Goal: Find specific page/section: Find specific page/section

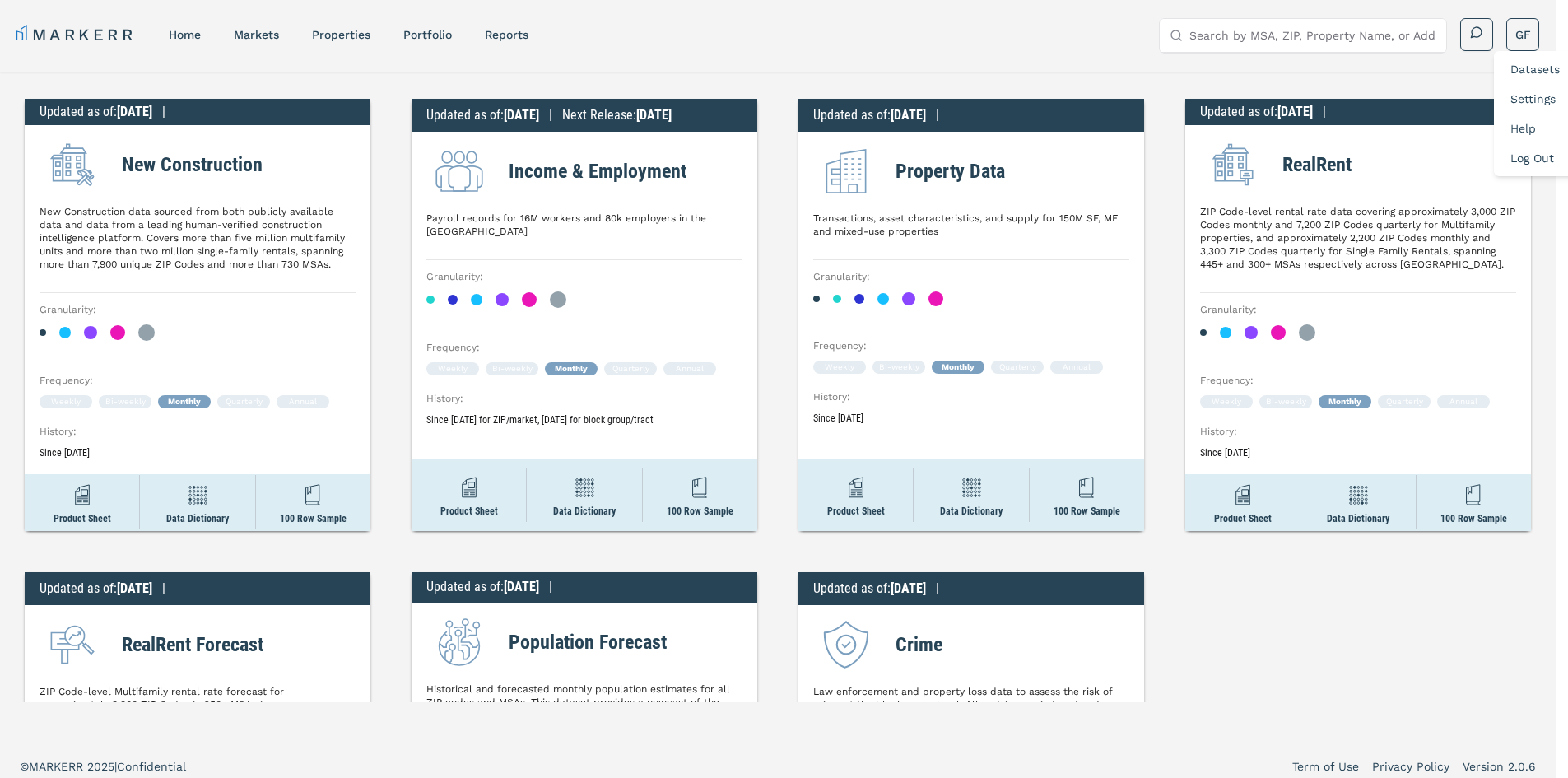
click at [1194, 91] on html "MARKERR home markets properties Portfolio reports Search by MSA, ZIP, Property …" at bounding box center [784, 456] width 1568 height 911
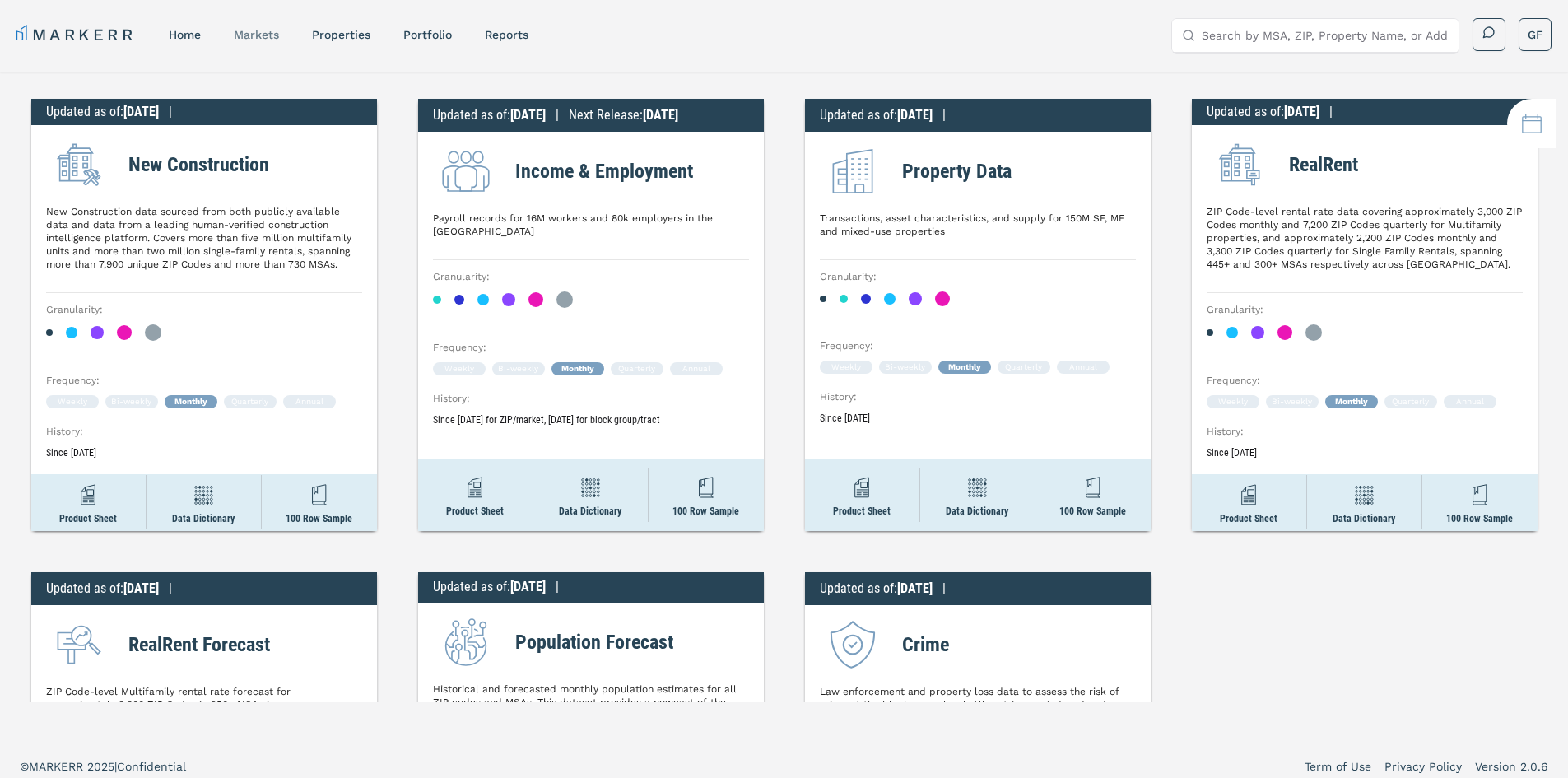
click at [259, 38] on link "markets" at bounding box center [256, 34] width 46 height 13
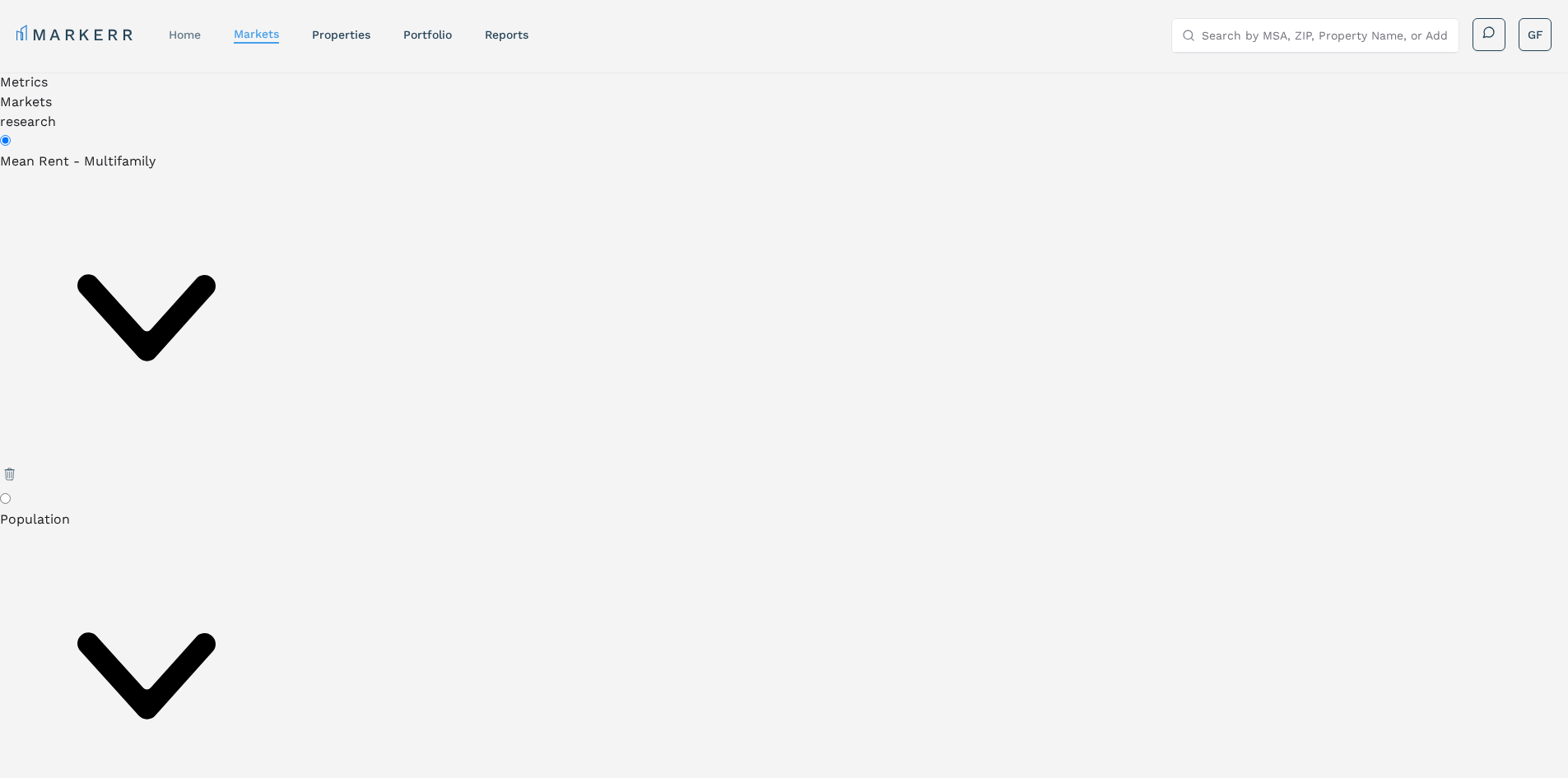
click at [196, 28] on link "home" at bounding box center [185, 34] width 32 height 13
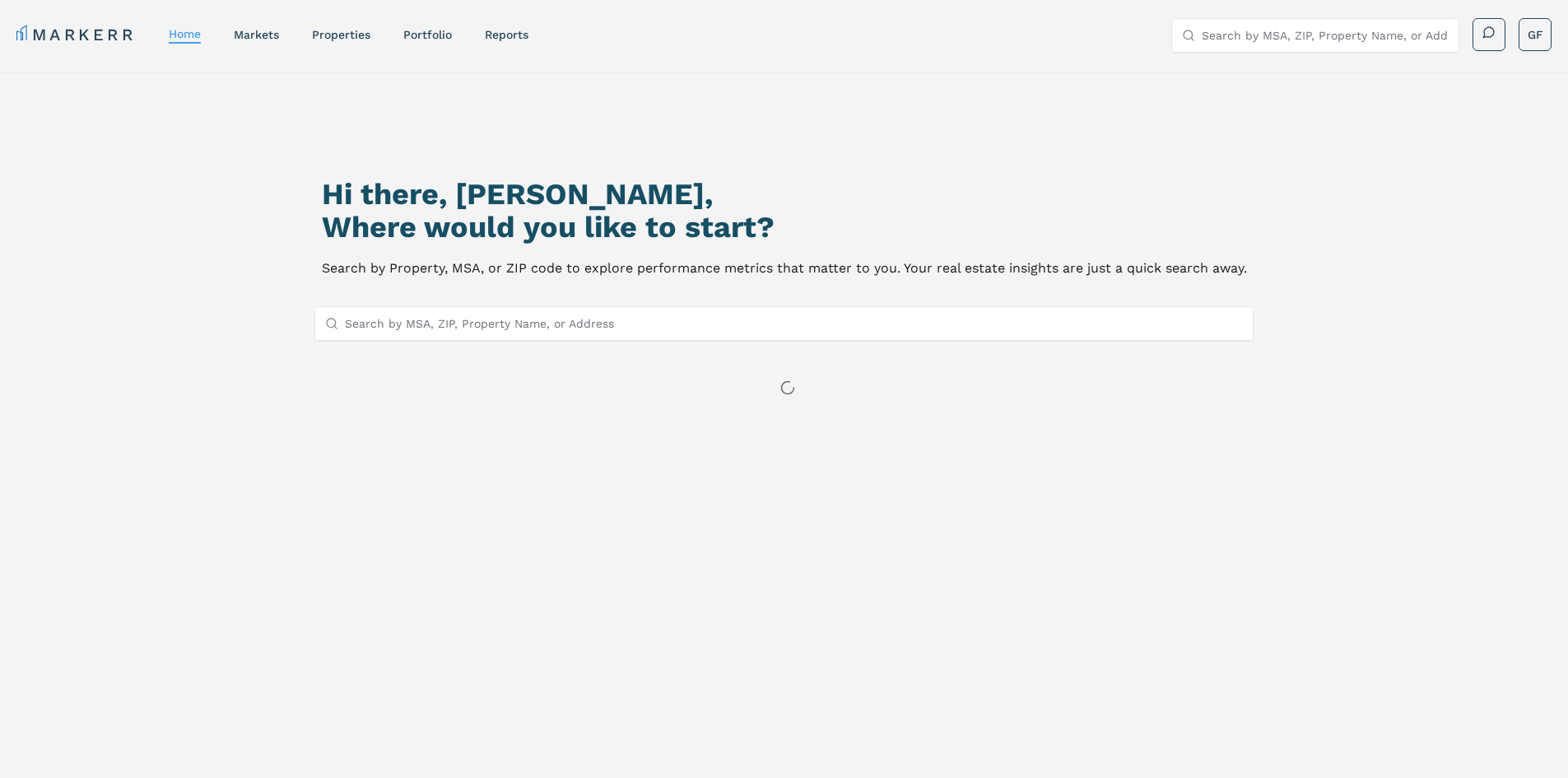
drag, startPoint x: 573, startPoint y: 337, endPoint x: 574, endPoint y: 314, distance: 23.0
click at [574, 323] on input "Search by MSA, ZIP, Property Name, or Address" at bounding box center [794, 323] width 898 height 33
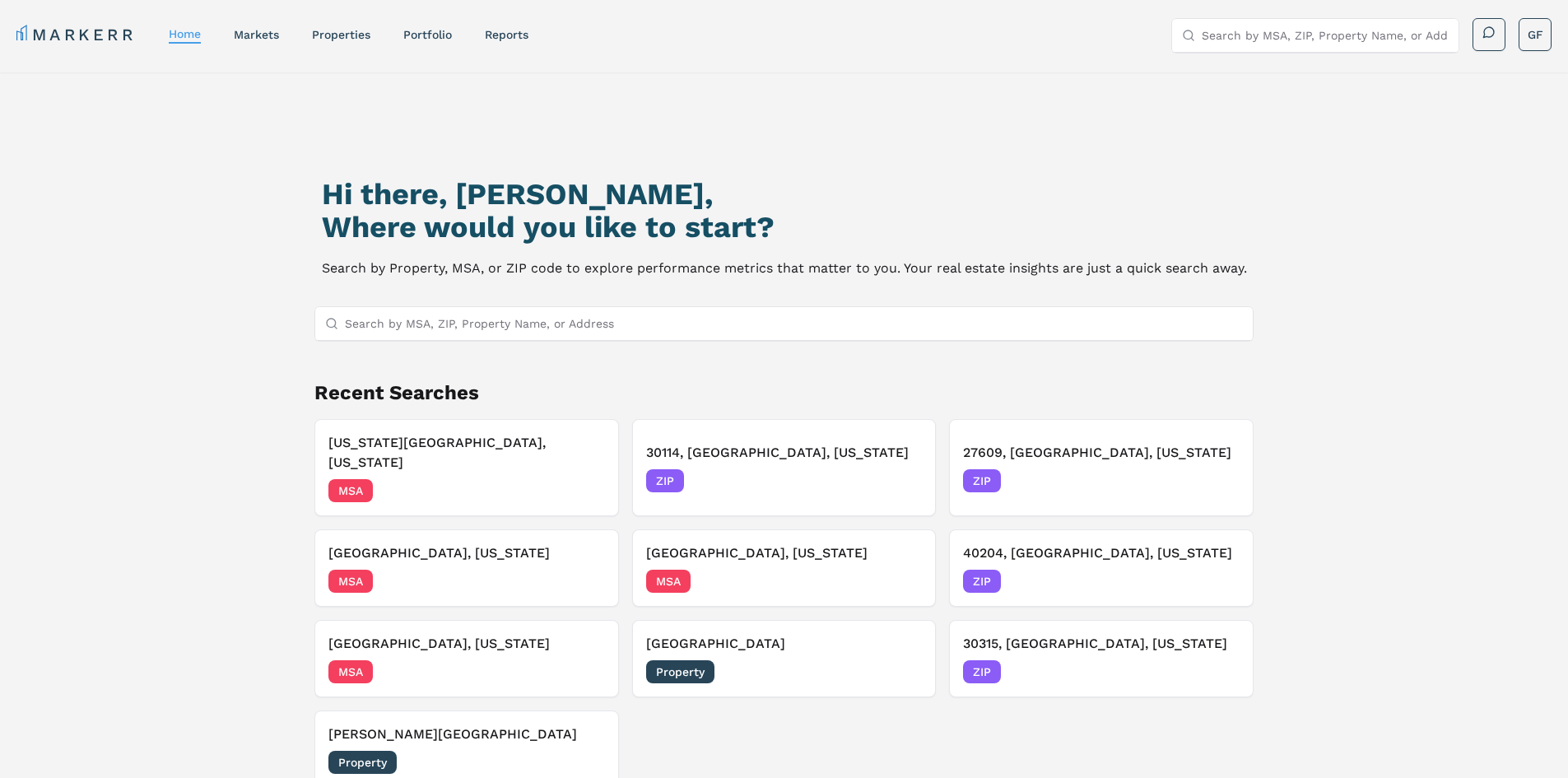
paste input "[STREET_ADDRESS]"
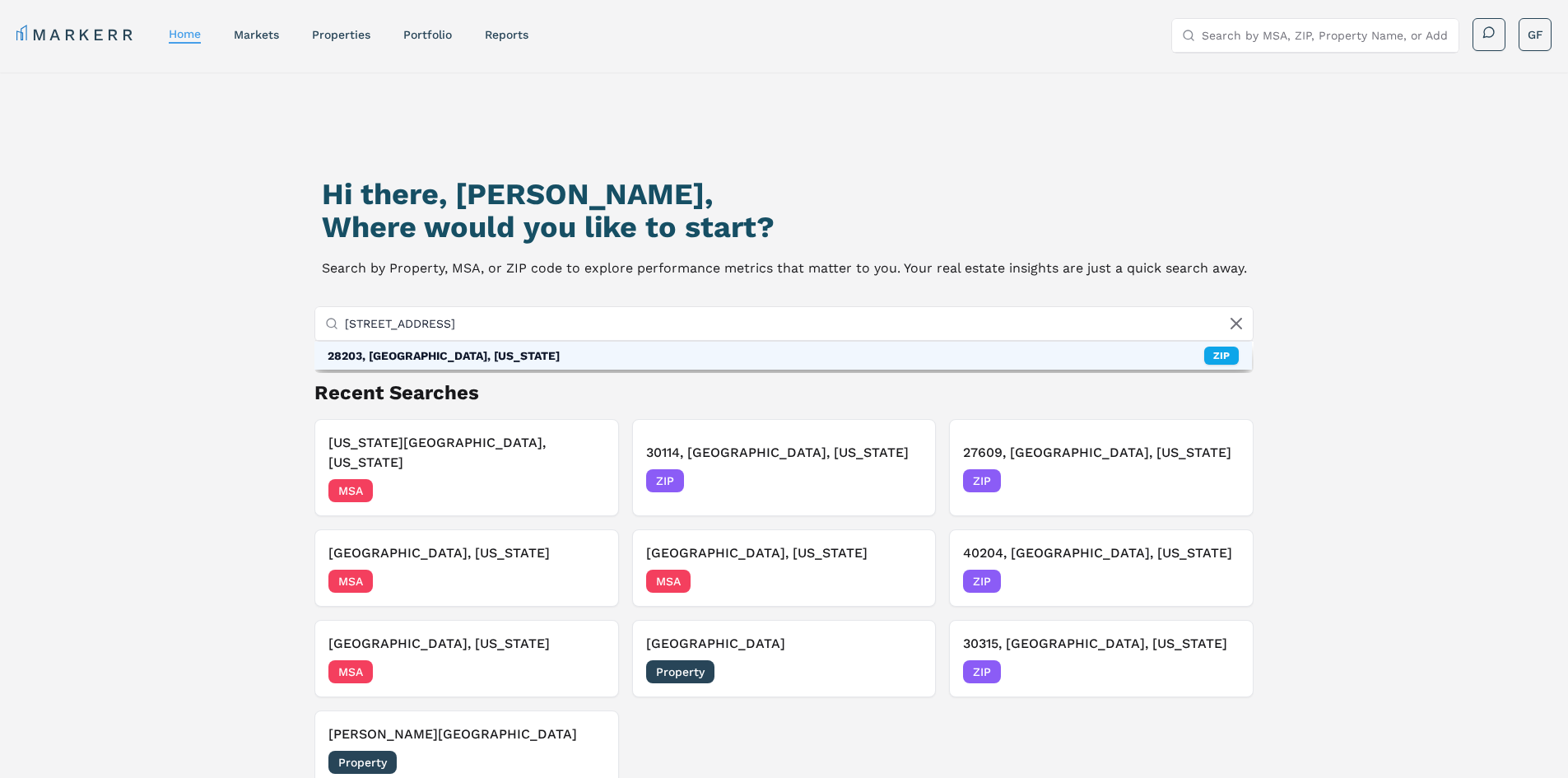
type input "[STREET_ADDRESS]"
click at [539, 360] on div "28203, [GEOGRAPHIC_DATA], [US_STATE] ZIP" at bounding box center [783, 355] width 938 height 28
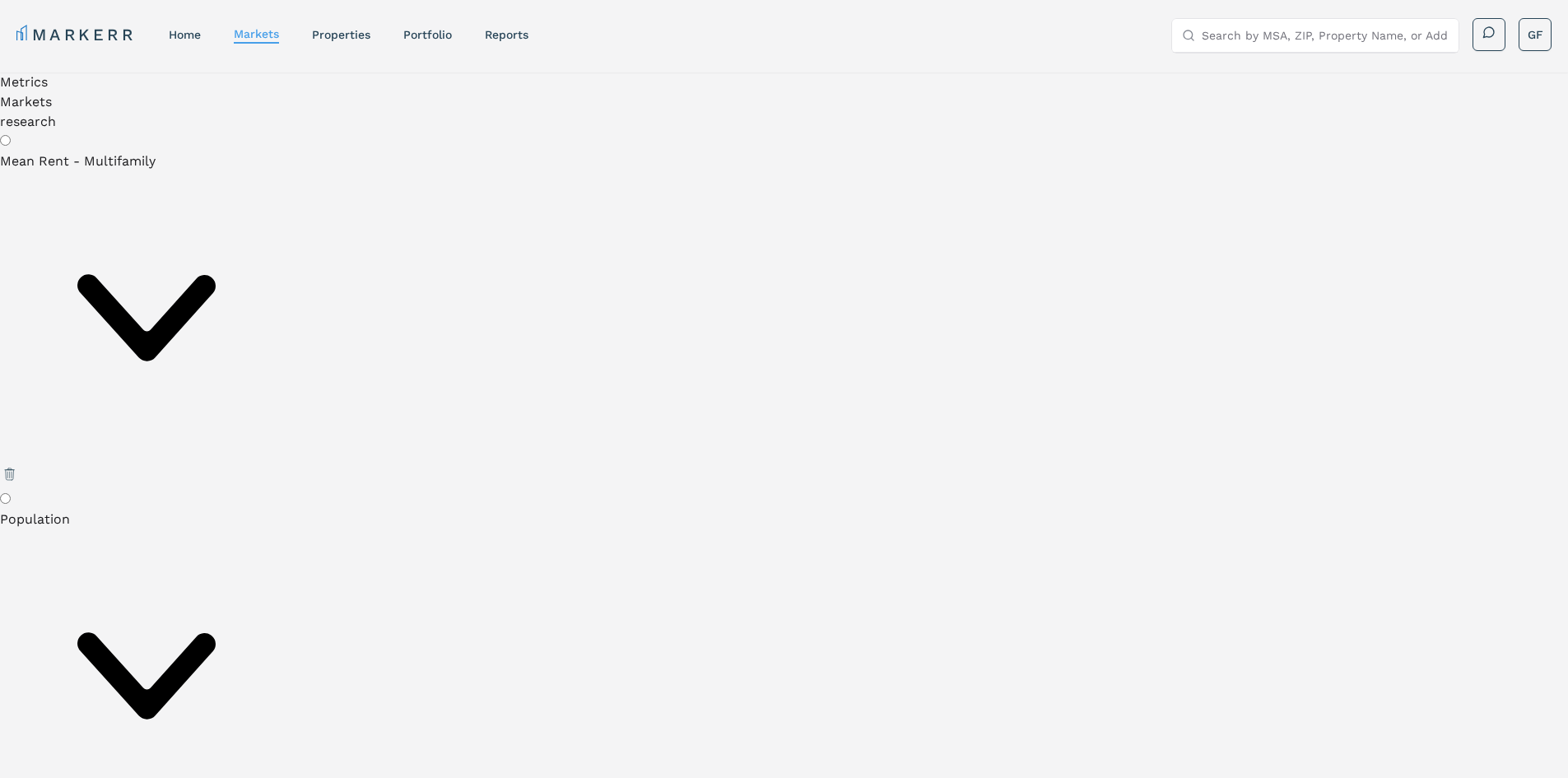
radio input "true"
click at [193, 36] on link "home" at bounding box center [185, 34] width 32 height 13
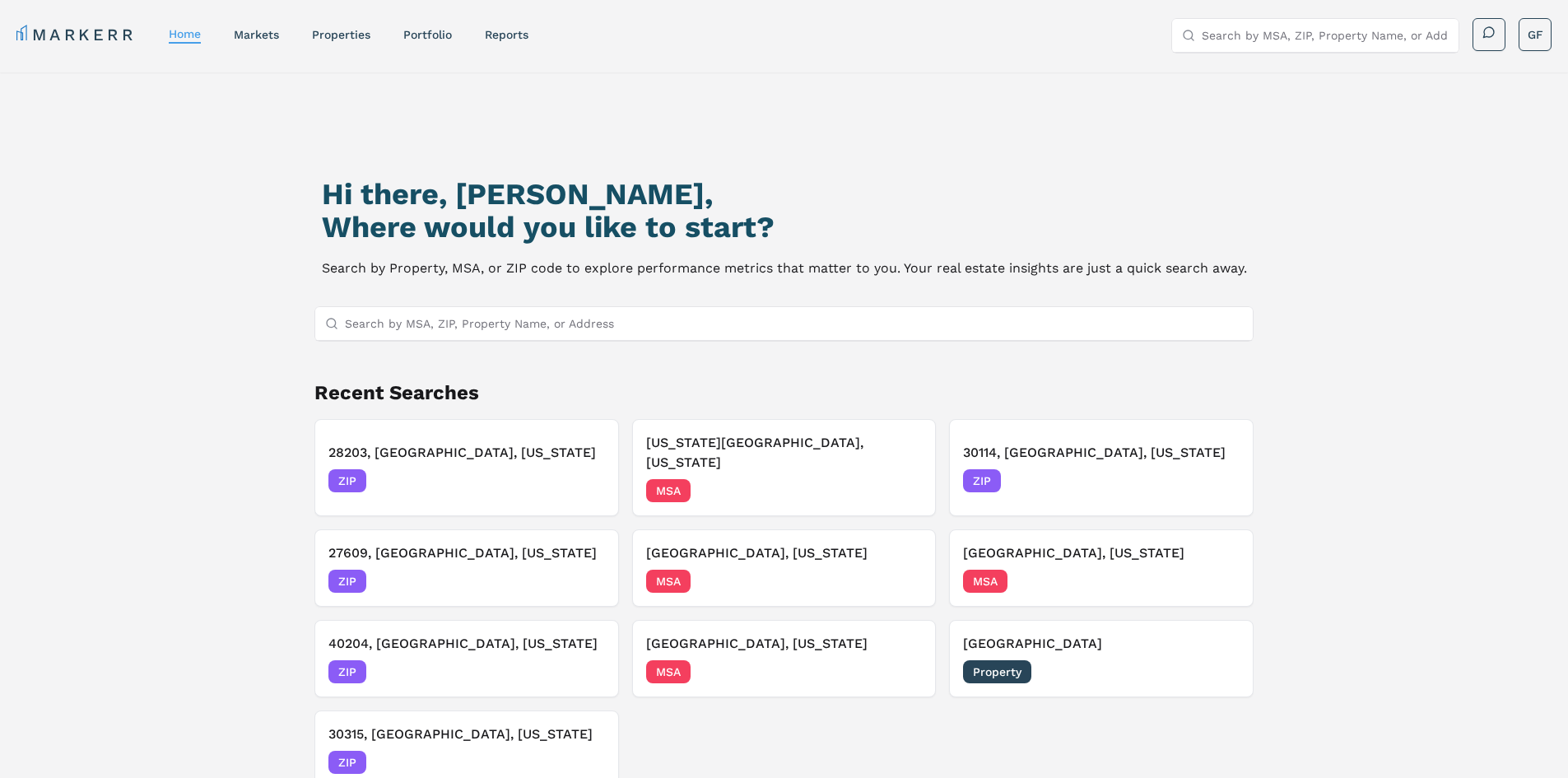
click at [549, 328] on input "Search by MSA, ZIP, Property Name, or Address" at bounding box center [794, 323] width 898 height 33
paste input "[STREET_ADDRESS]"
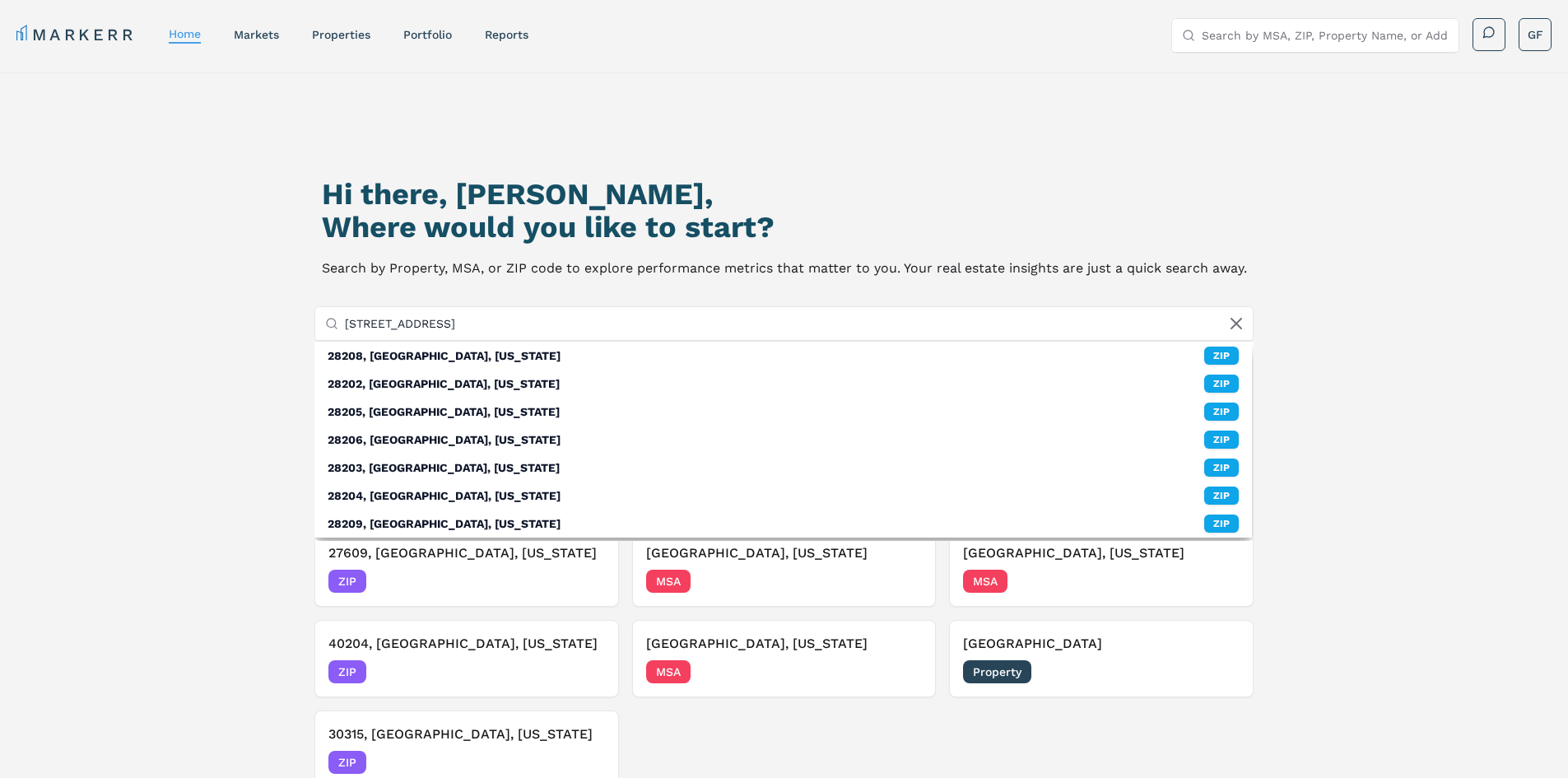
click at [532, 320] on input "[STREET_ADDRESS]" at bounding box center [794, 323] width 898 height 33
click at [532, 322] on input "[STREET_ADDRESS]" at bounding box center [794, 323] width 898 height 33
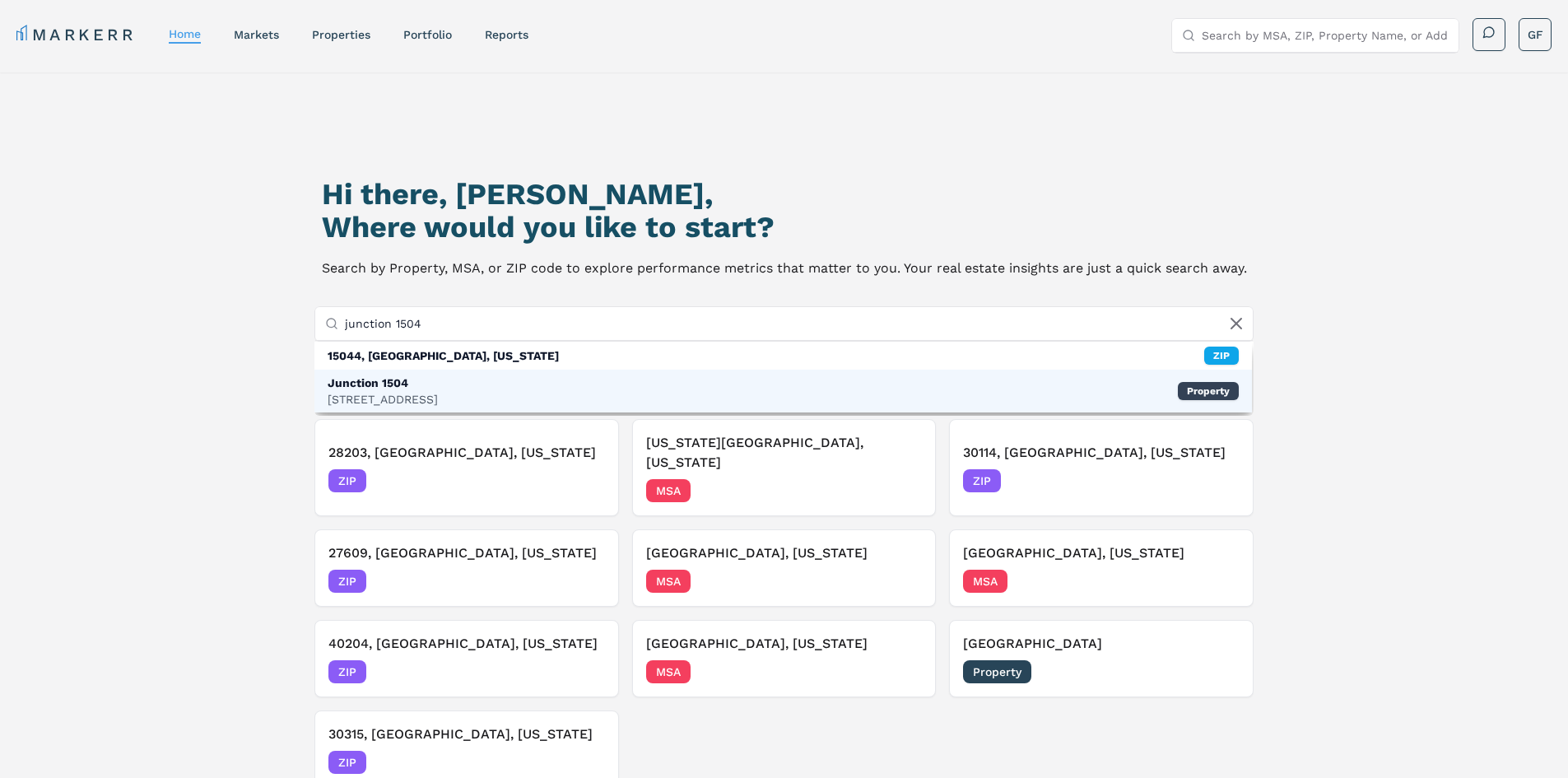
type input "junction 1504"
click at [499, 386] on div "Junction [GEOGRAPHIC_DATA][STREET_ADDRESS] Property" at bounding box center [783, 391] width 938 height 43
